Goal: Information Seeking & Learning: Learn about a topic

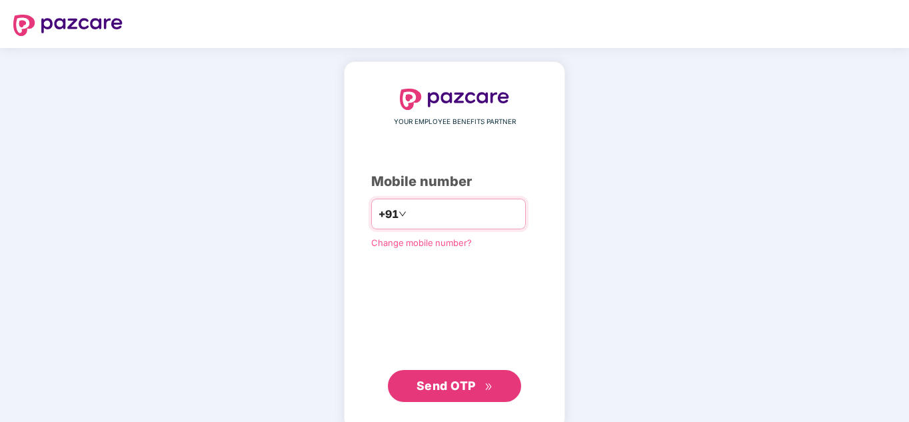
click at [427, 219] on input "number" at bounding box center [463, 213] width 109 height 21
type input "**********"
click at [458, 386] on span "Send OTP" at bounding box center [446, 386] width 59 height 14
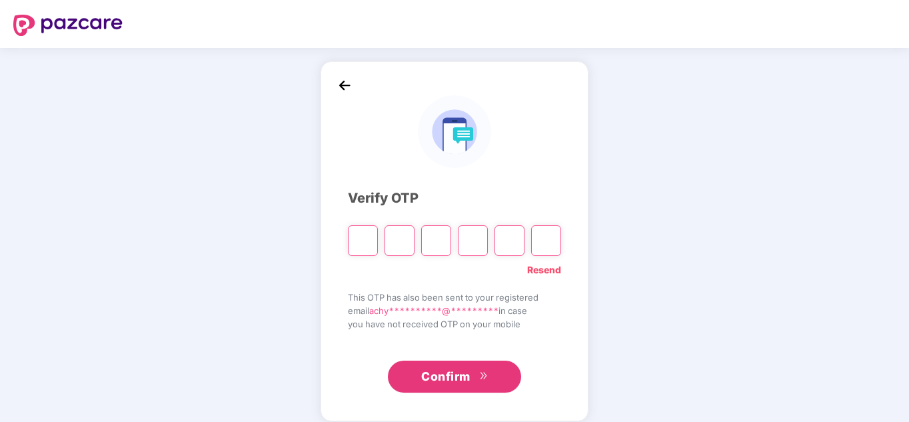
type input "*"
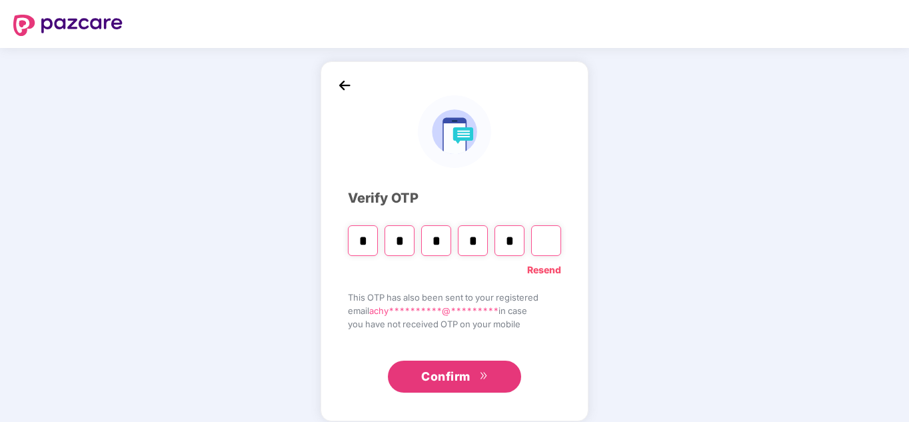
type input "*"
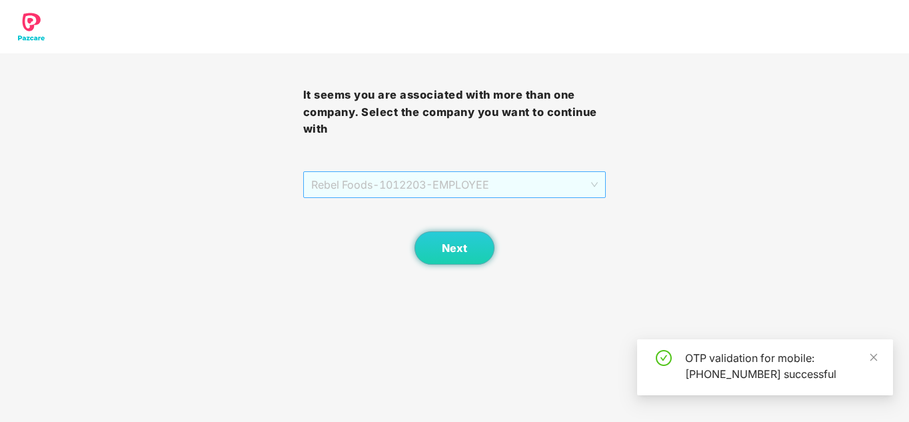
click at [529, 181] on span "Rebel Foods - 1012203 - EMPLOYEE" at bounding box center [454, 184] width 287 height 25
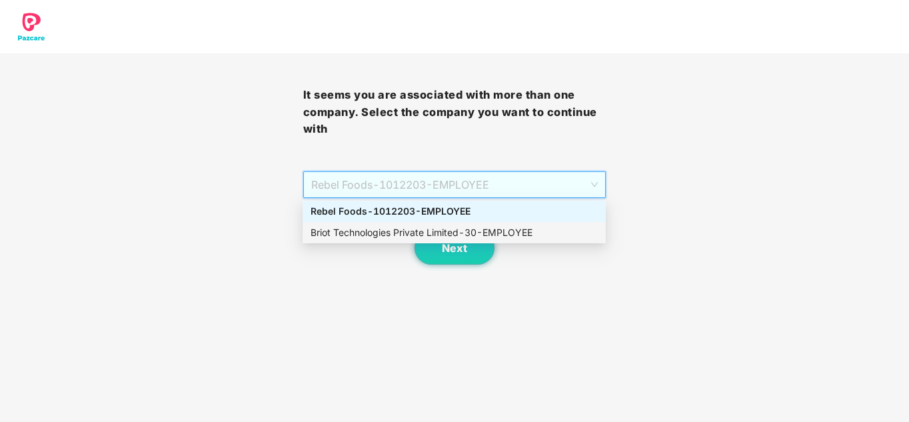
click at [525, 236] on div "Briot Technologies Private Limited - 30 - EMPLOYEE" at bounding box center [454, 232] width 287 height 15
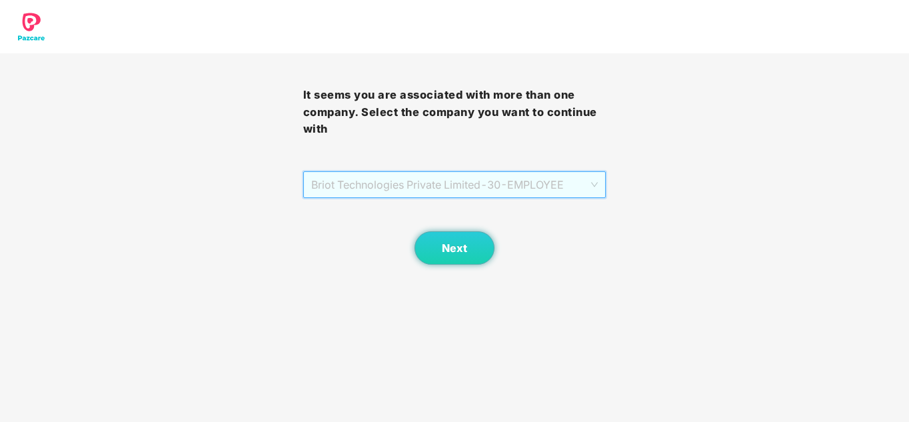
click at [473, 187] on span "Briot Technologies Private Limited - 30 - EMPLOYEE" at bounding box center [454, 184] width 287 height 25
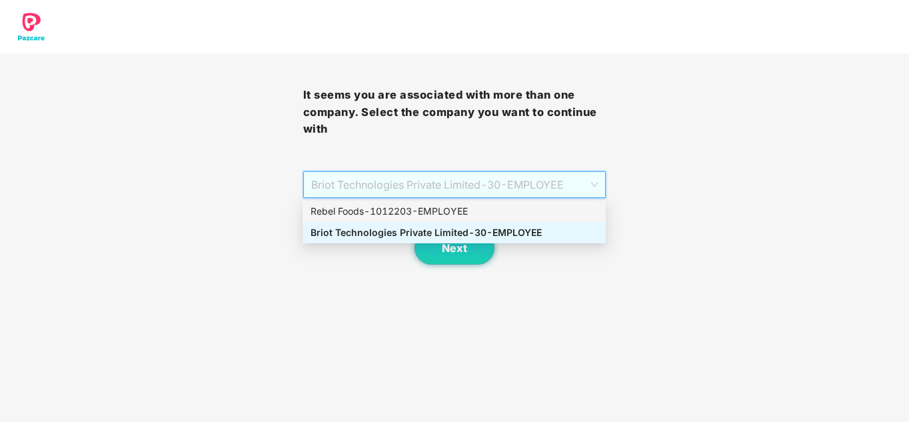
click at [453, 215] on div "Rebel Foods - 1012203 - EMPLOYEE" at bounding box center [454, 211] width 287 height 15
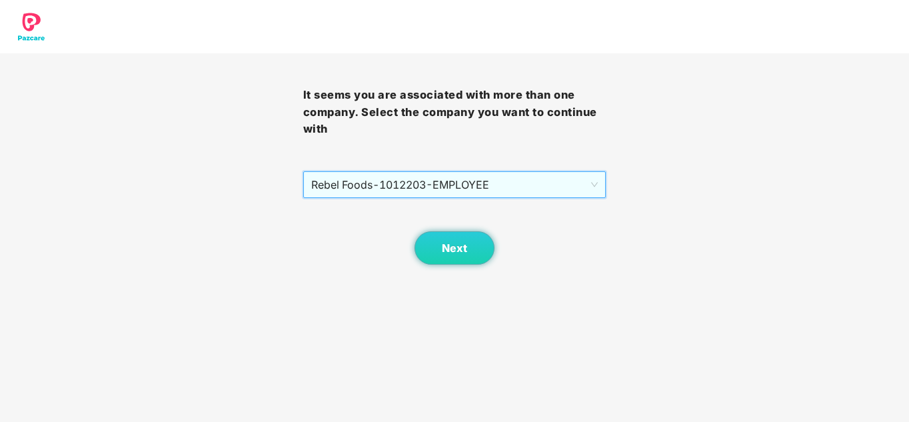
click at [441, 187] on span "Rebel Foods - 1012203 - EMPLOYEE" at bounding box center [454, 184] width 287 height 25
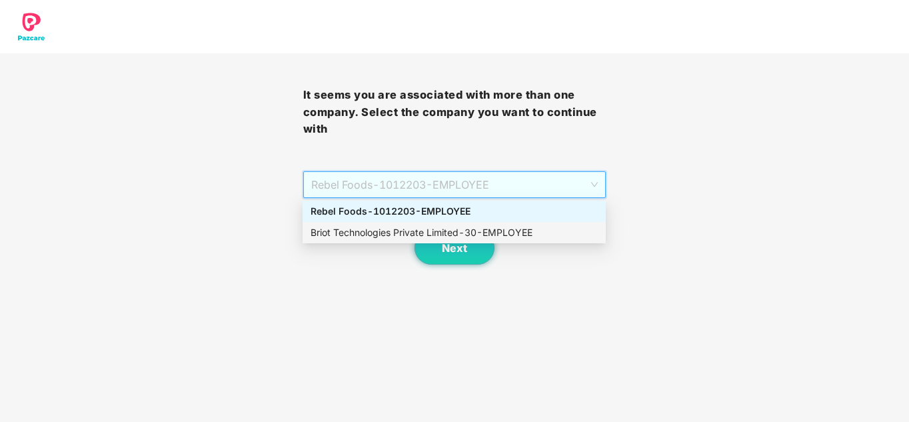
click at [444, 238] on div "Briot Technologies Private Limited - 30 - EMPLOYEE" at bounding box center [454, 232] width 287 height 15
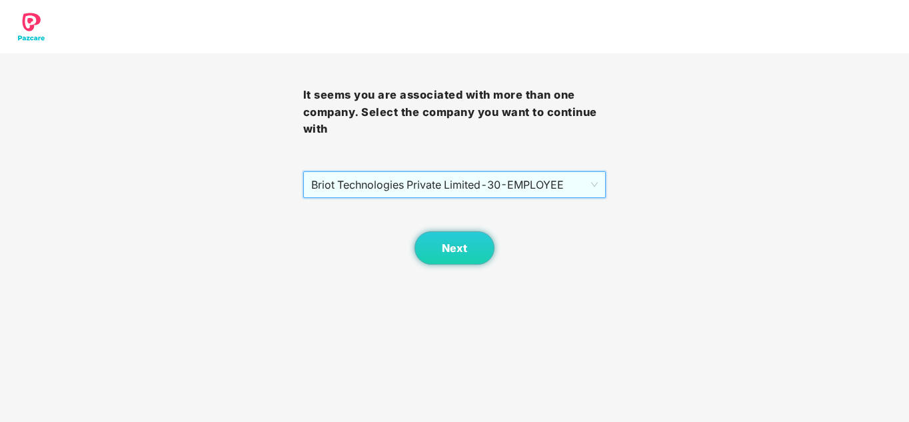
click at [433, 183] on span "Briot Technologies Private Limited - 30 - EMPLOYEE" at bounding box center [454, 184] width 287 height 25
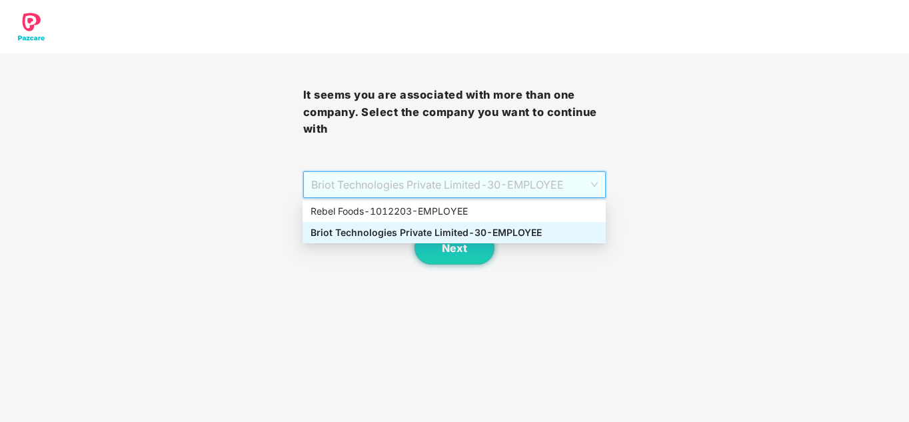
click at [432, 235] on div "Briot Technologies Private Limited - 30 - EMPLOYEE" at bounding box center [454, 232] width 287 height 15
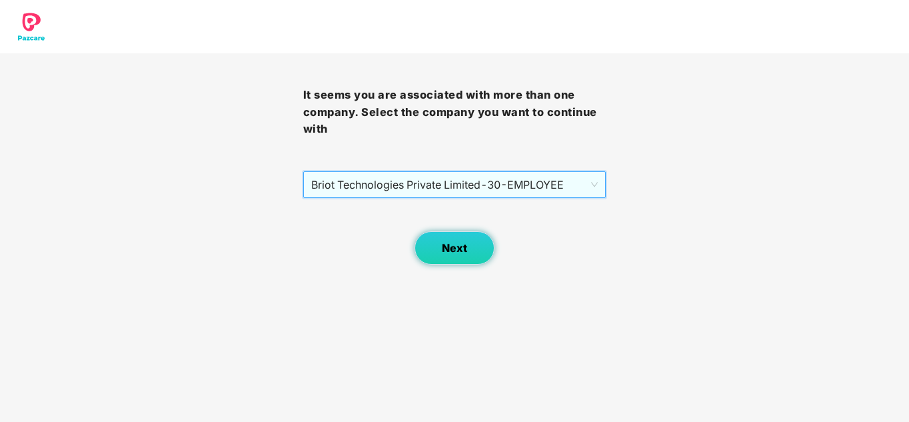
click at [469, 248] on button "Next" at bounding box center [455, 247] width 80 height 33
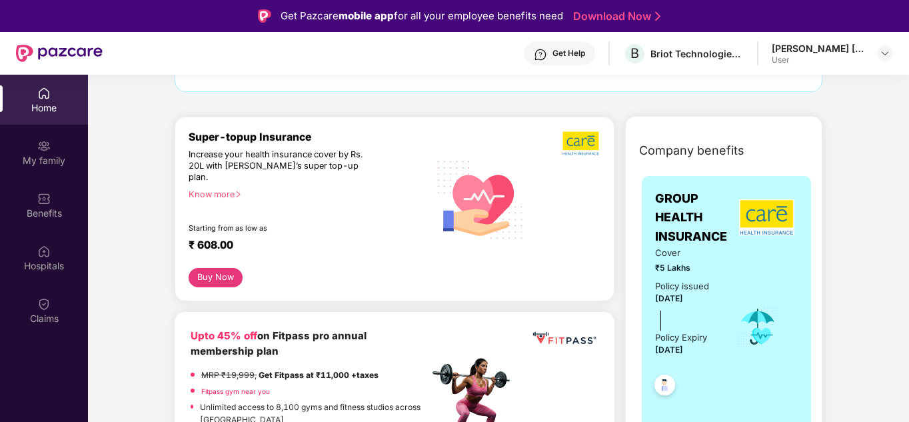
scroll to position [67, 0]
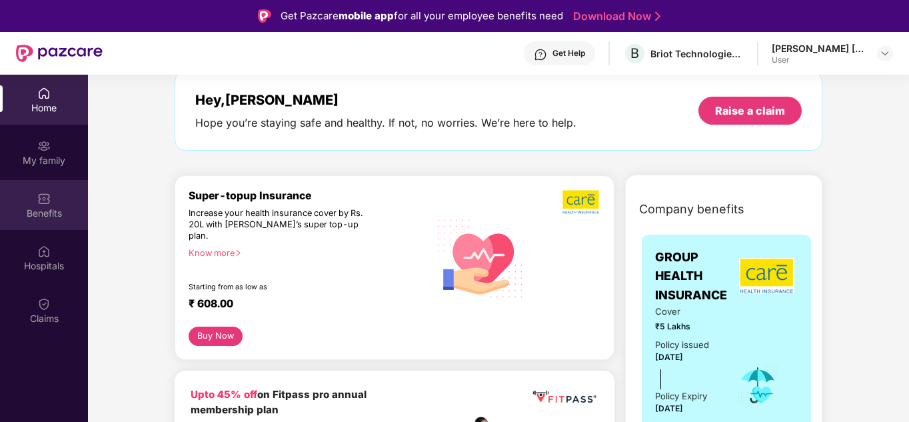
click at [59, 217] on div "Benefits" at bounding box center [44, 213] width 88 height 13
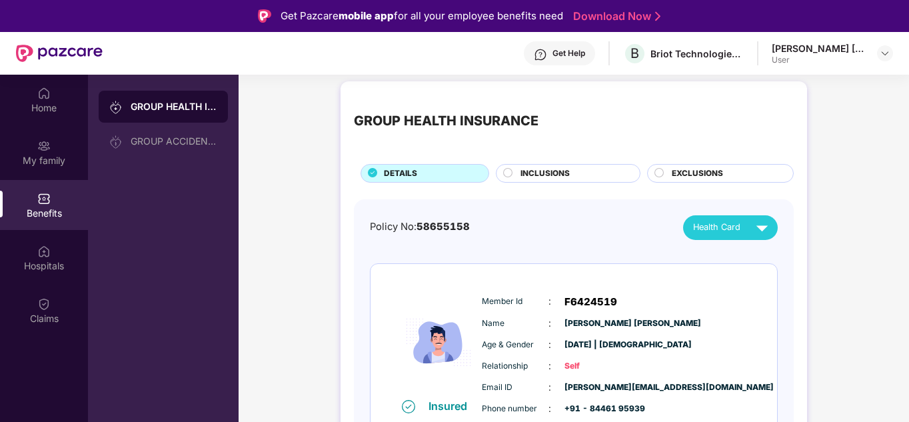
scroll to position [29, 0]
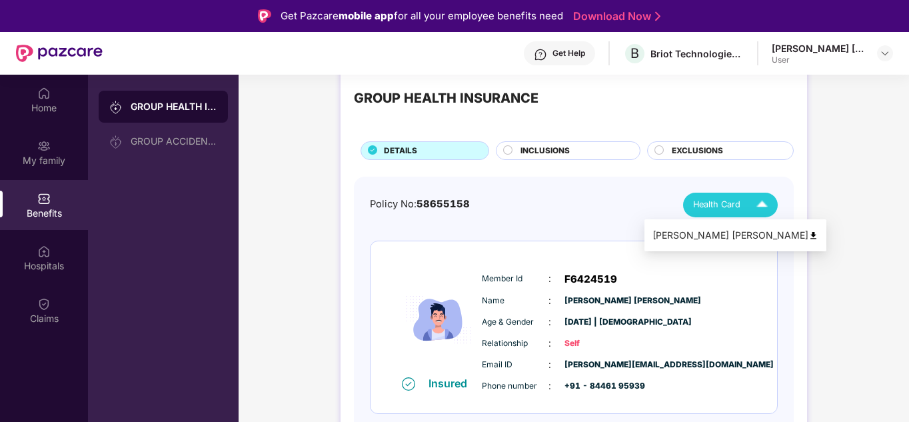
click at [725, 202] on span "Health Card" at bounding box center [716, 204] width 47 height 13
click at [733, 202] on span "Health Card" at bounding box center [716, 204] width 47 height 13
click at [763, 201] on img at bounding box center [762, 204] width 23 height 23
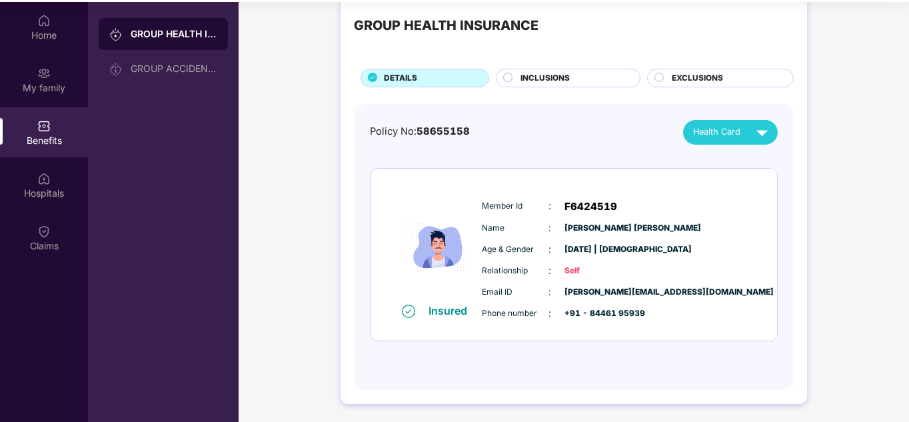
scroll to position [75, 0]
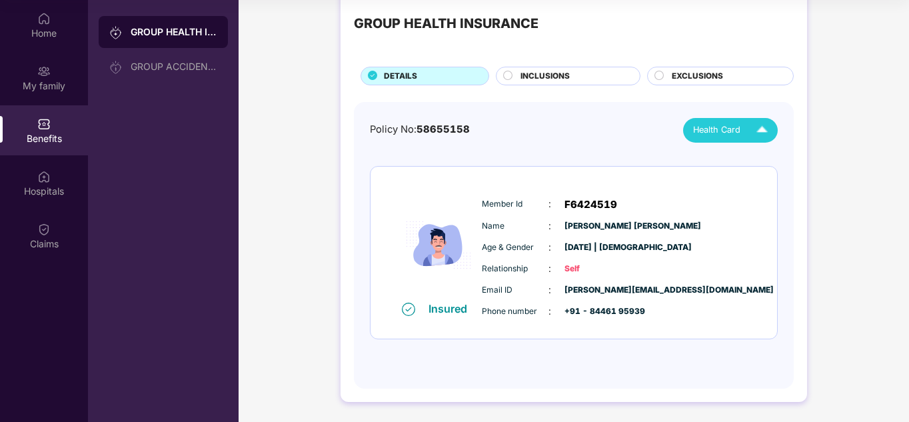
click at [729, 131] on span "Health Card" at bounding box center [716, 129] width 47 height 13
click at [733, 165] on div "[PERSON_NAME] [PERSON_NAME]" at bounding box center [736, 160] width 166 height 15
click at [555, 80] on span "INCLUSIONS" at bounding box center [545, 76] width 49 height 13
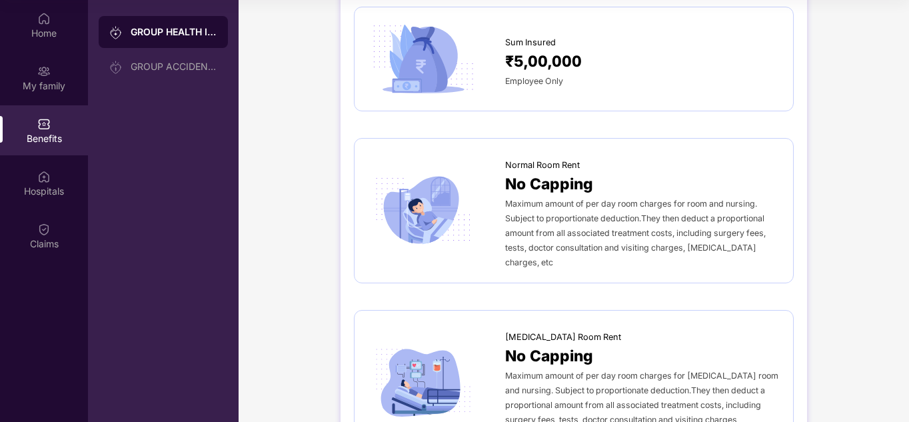
scroll to position [0, 0]
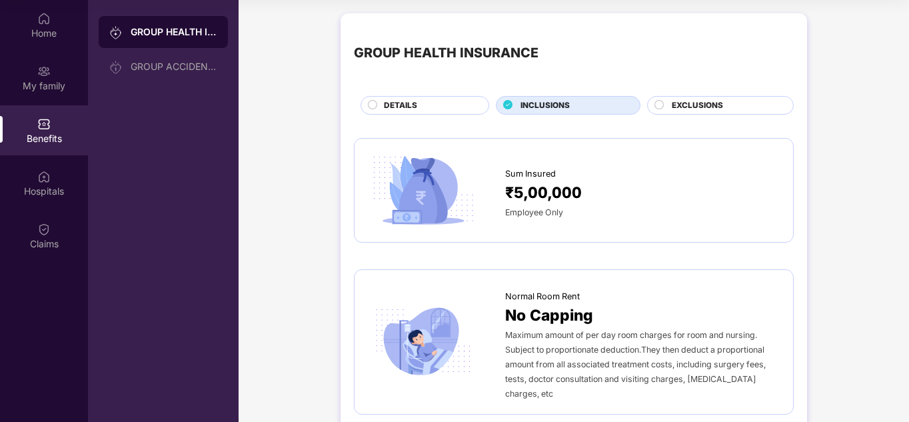
click at [693, 99] on div "EXCLUSIONS" at bounding box center [720, 105] width 147 height 19
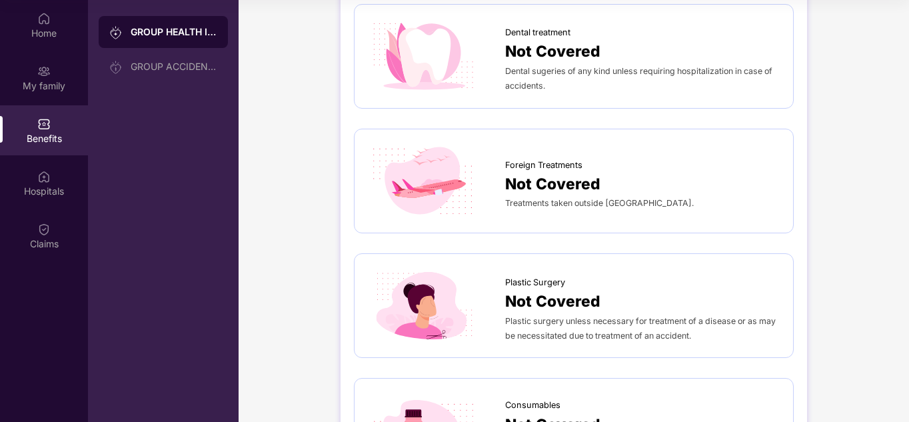
scroll to position [293, 0]
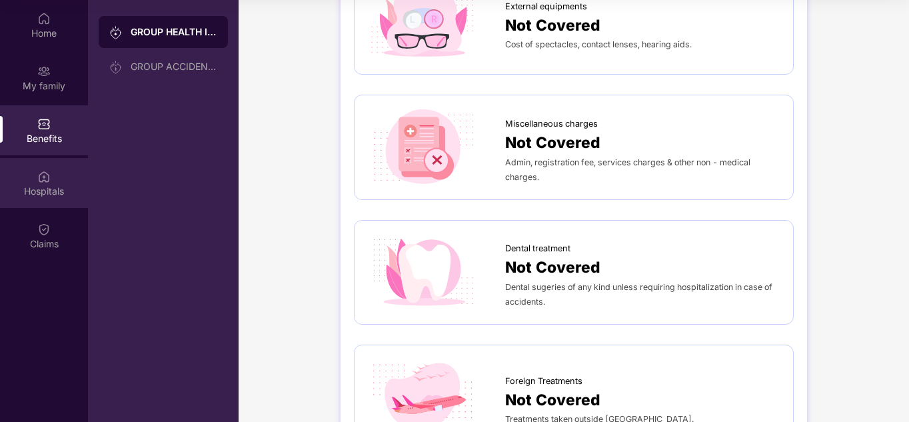
click at [43, 179] on img at bounding box center [43, 176] width 13 height 13
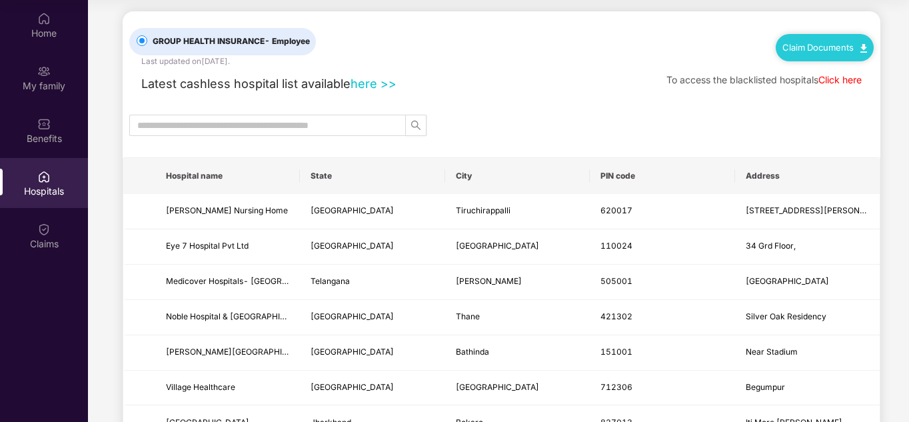
scroll to position [0, 0]
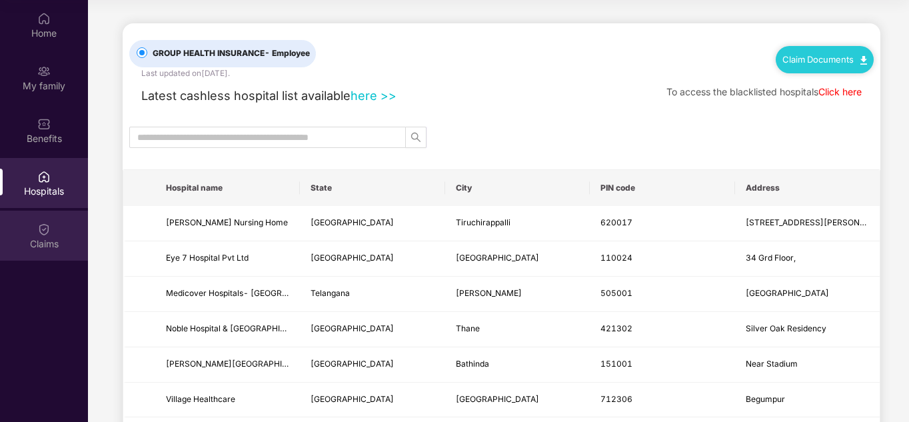
click at [40, 233] on img at bounding box center [43, 229] width 13 height 13
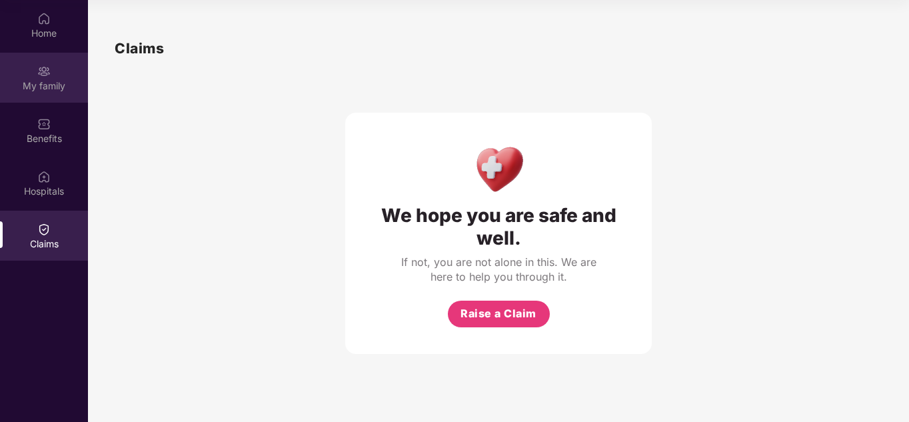
click at [47, 89] on div "My family" at bounding box center [44, 85] width 88 height 13
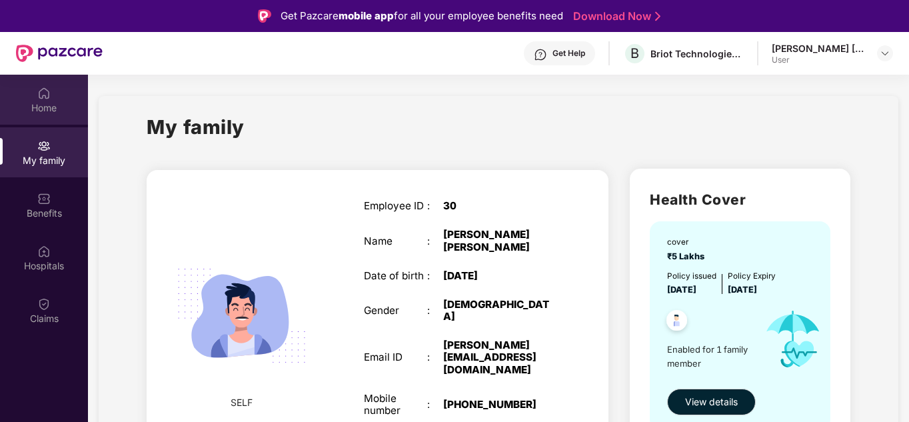
click at [49, 113] on div "Home" at bounding box center [44, 107] width 88 height 13
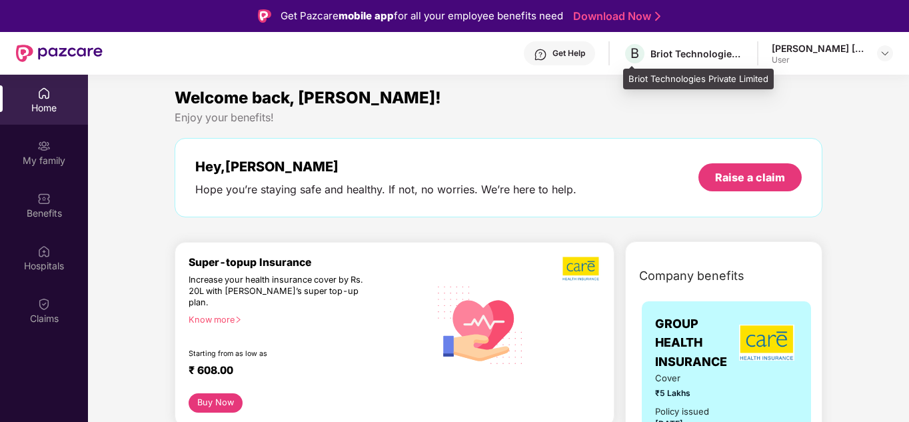
click at [699, 42] on div "B Briot Technologies Private Limited" at bounding box center [683, 53] width 121 height 23
click at [695, 51] on div "Briot Technologies Private Limited" at bounding box center [697, 53] width 93 height 13
click at [632, 54] on span "B" at bounding box center [635, 53] width 9 height 16
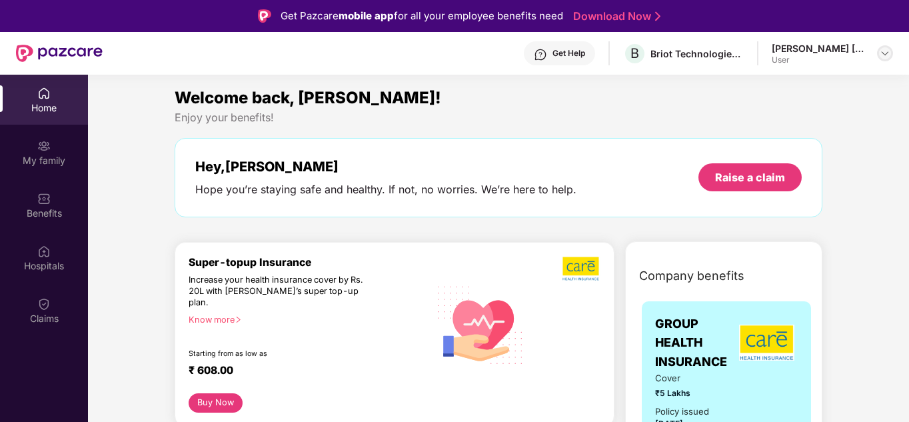
click at [883, 49] on img at bounding box center [885, 53] width 11 height 11
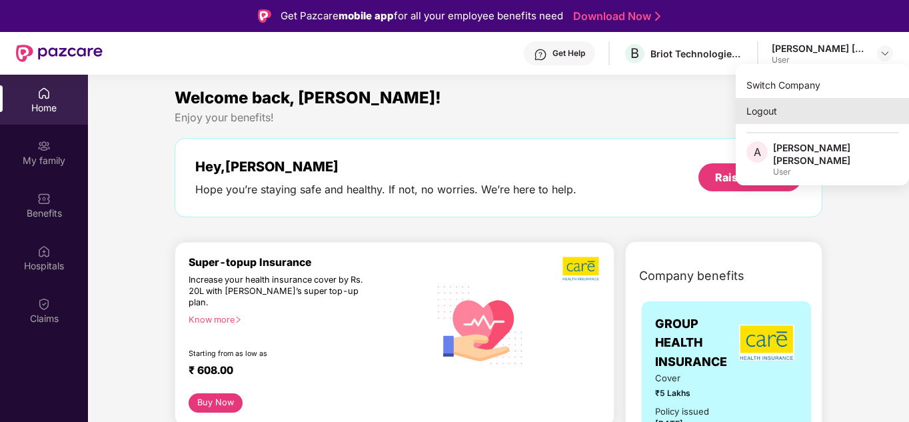
click at [819, 121] on div "Logout" at bounding box center [822, 111] width 173 height 26
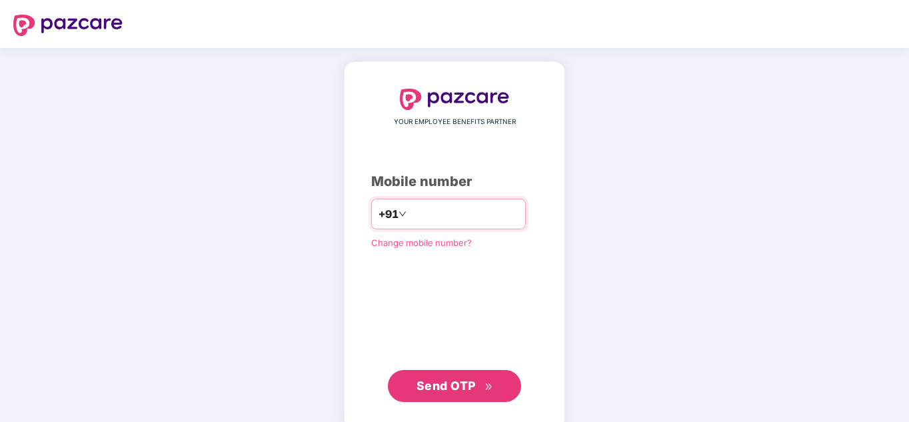
click at [417, 220] on input "number" at bounding box center [463, 213] width 109 height 21
type input "**********"
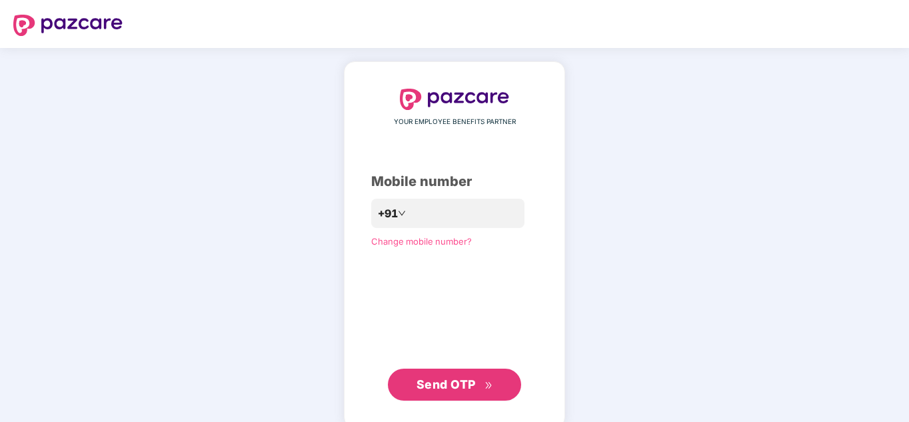
click at [431, 374] on button "Send OTP" at bounding box center [454, 385] width 133 height 32
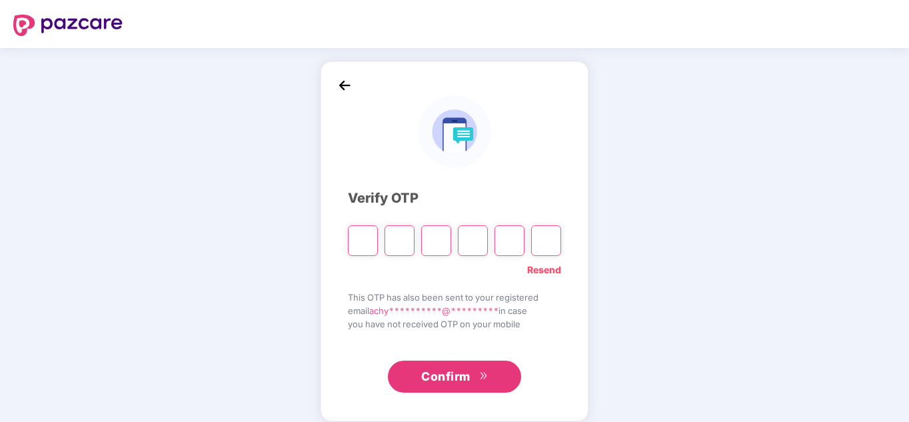
type input "*"
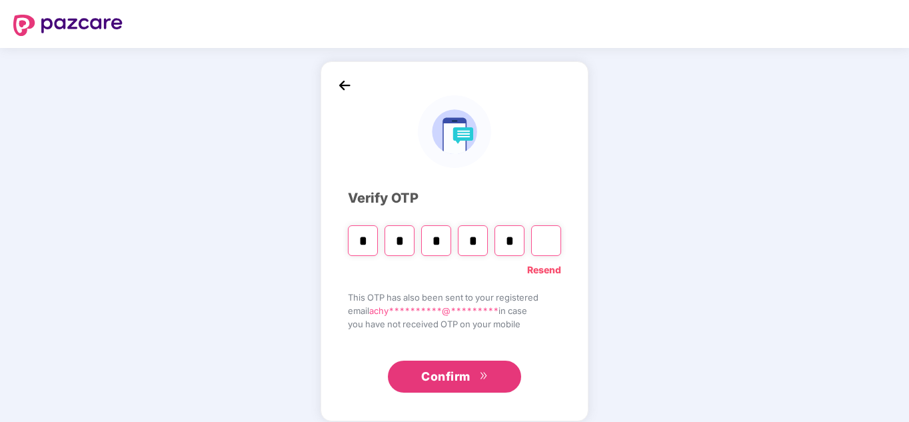
type input "*"
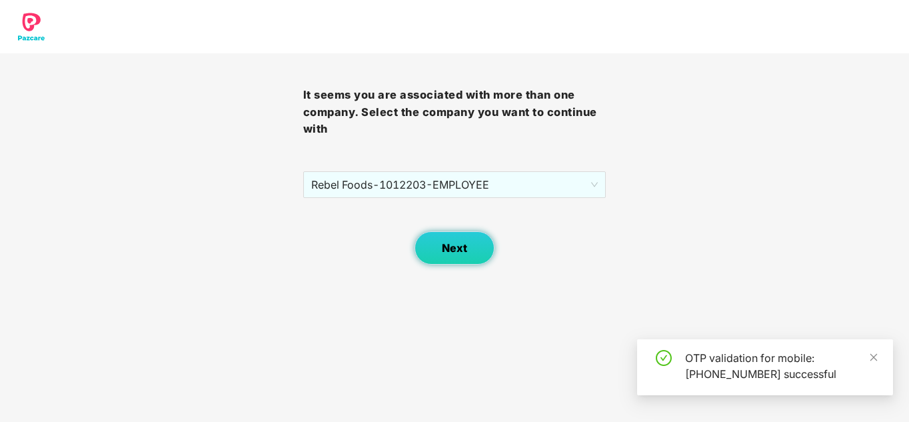
click at [464, 245] on span "Next" at bounding box center [454, 248] width 25 height 13
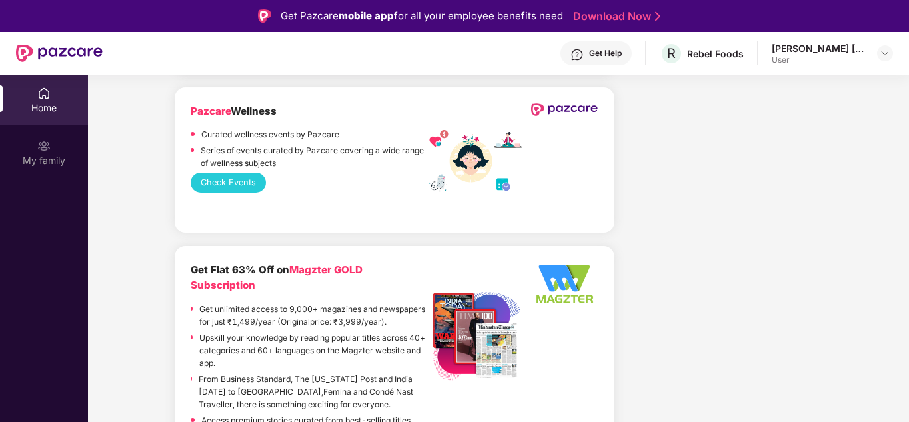
scroll to position [1867, 0]
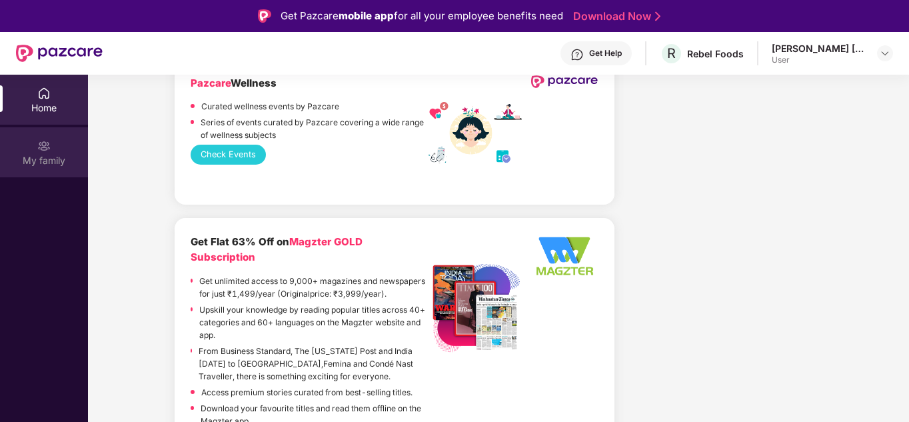
click at [44, 156] on div "My family" at bounding box center [44, 160] width 88 height 13
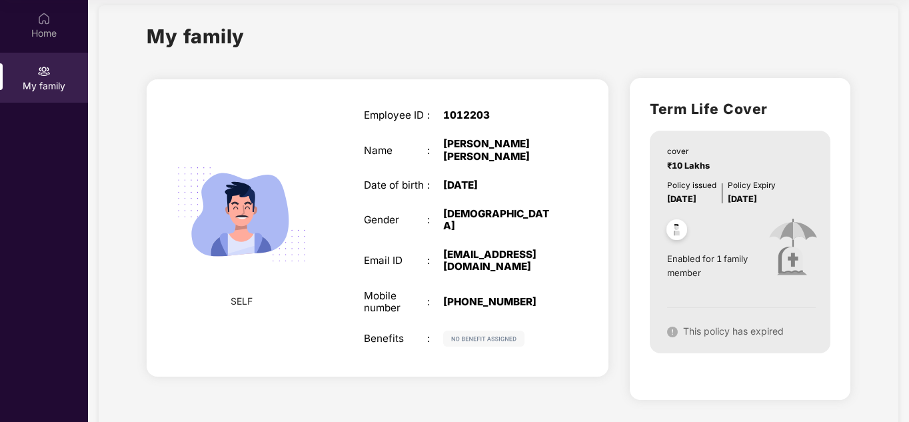
scroll to position [0, 0]
